Goal: Information Seeking & Learning: Understand process/instructions

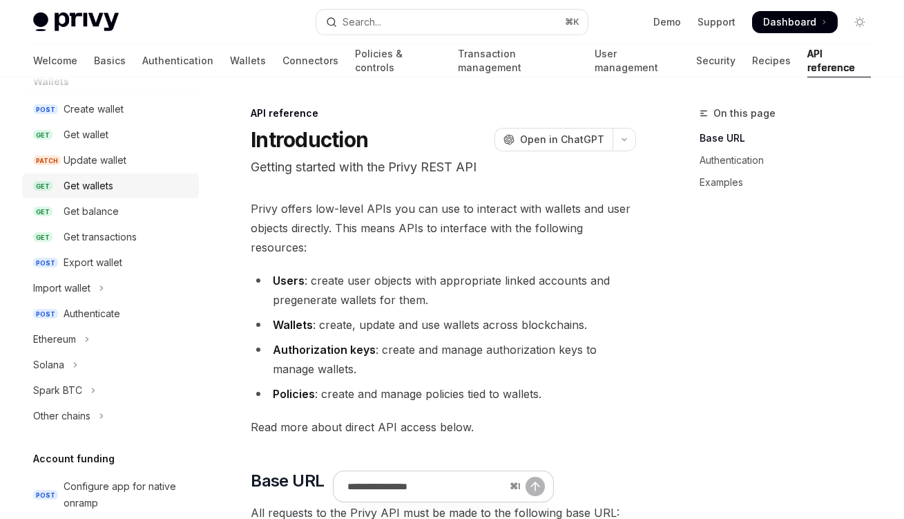
scroll to position [155, 0]
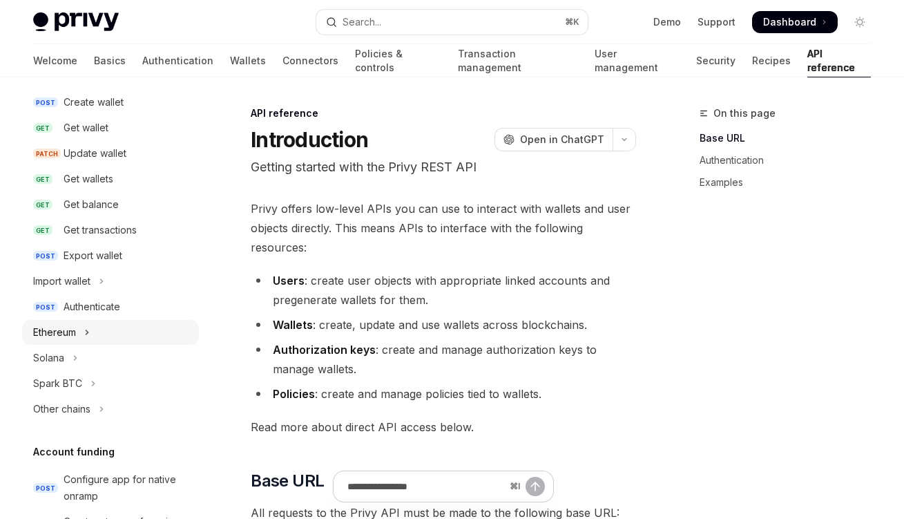
click at [145, 330] on button "Ethereum" at bounding box center [110, 332] width 177 height 25
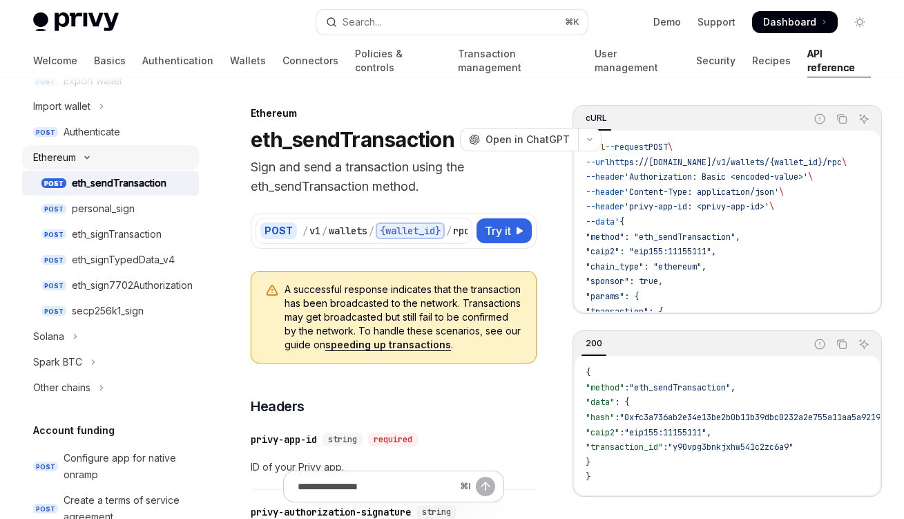
scroll to position [380, 0]
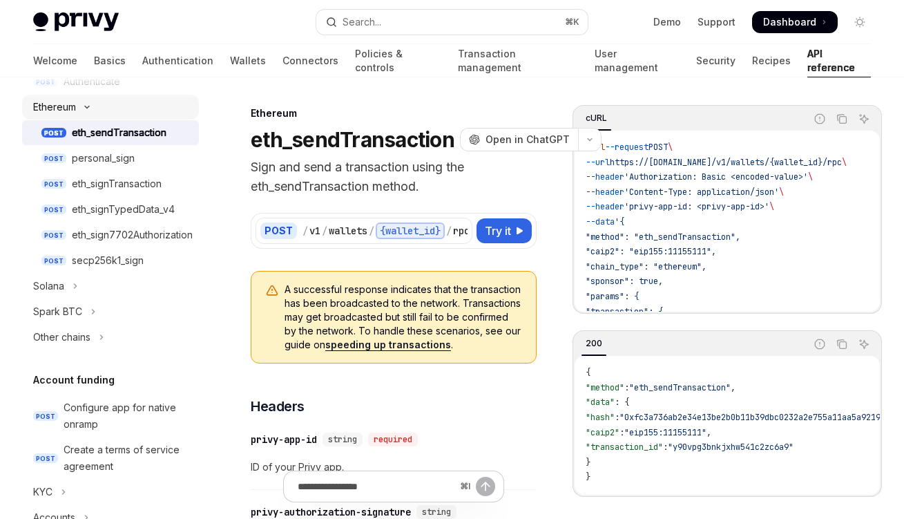
click at [145, 330] on button "Other chains" at bounding box center [110, 337] width 177 height 25
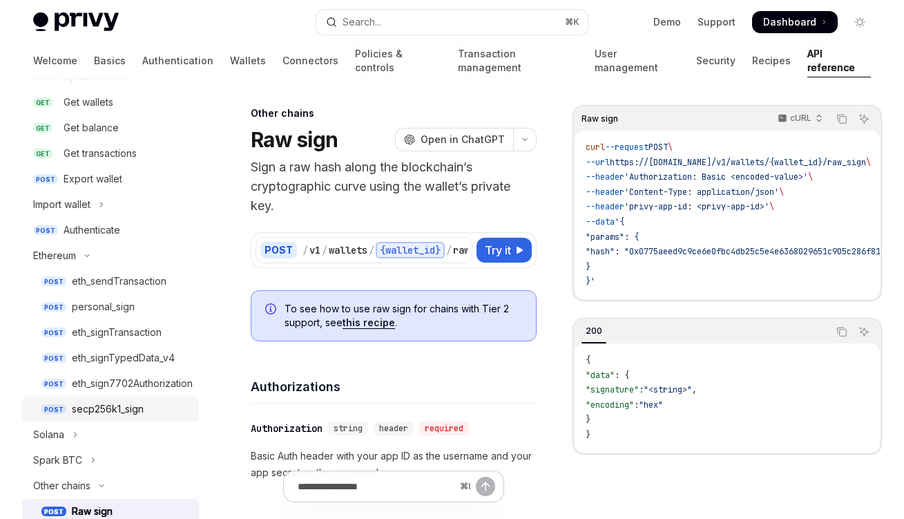
scroll to position [218, 0]
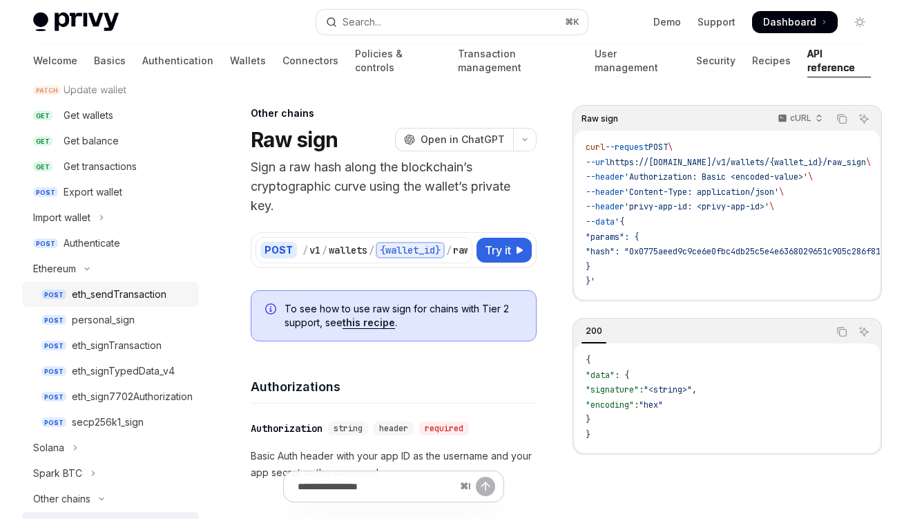
click at [135, 292] on div "eth_sendTransaction" at bounding box center [119, 294] width 95 height 17
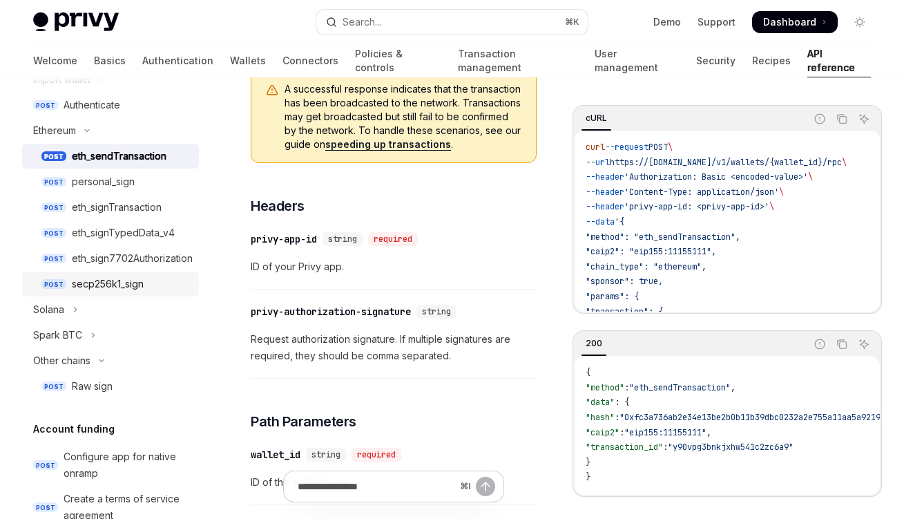
scroll to position [376, 0]
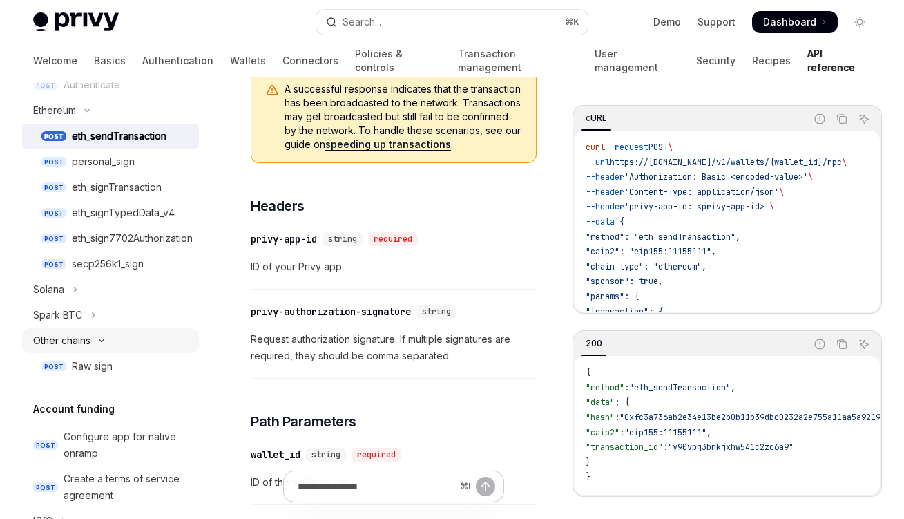
click at [108, 343] on button "Other chains" at bounding box center [110, 340] width 177 height 25
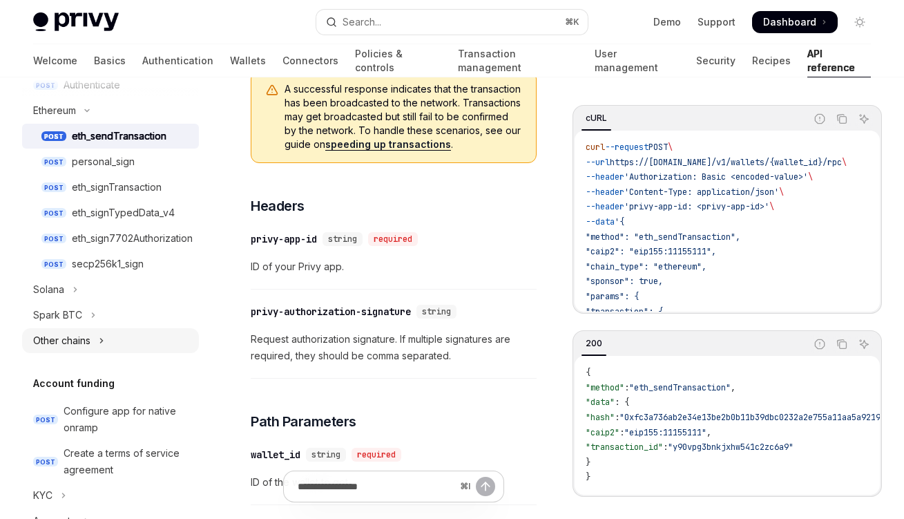
click at [108, 343] on button "Other chains" at bounding box center [110, 340] width 177 height 25
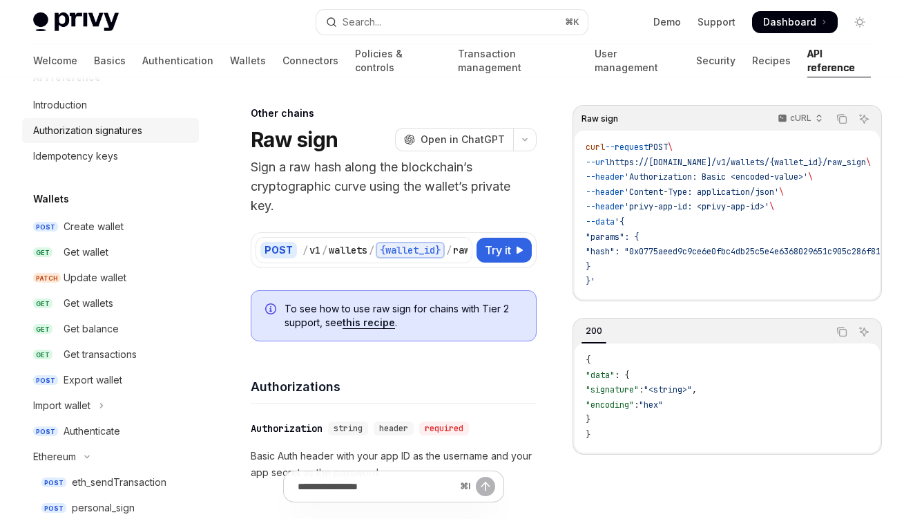
scroll to position [50, 0]
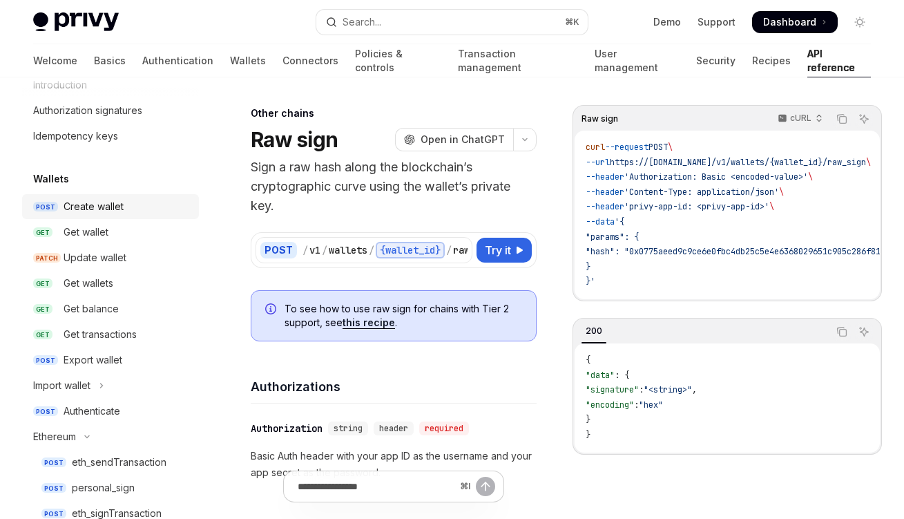
click at [153, 201] on div "Create wallet" at bounding box center [127, 206] width 127 height 17
type textarea "*"
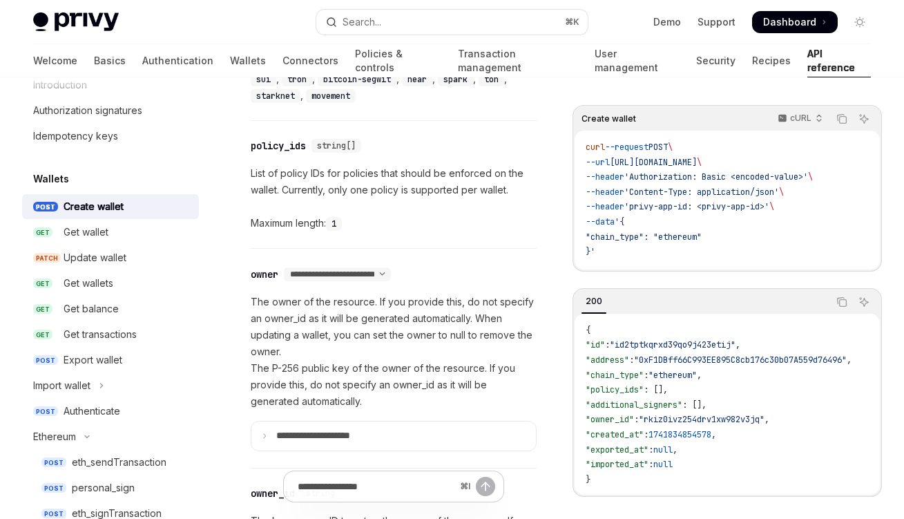
scroll to position [697, 0]
